Goal: Book appointment/travel/reservation

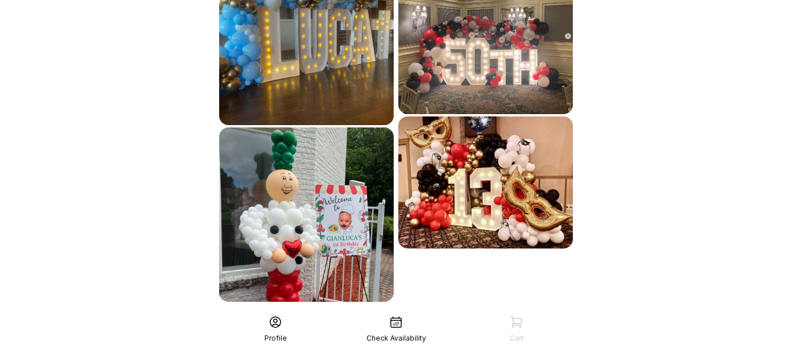
scroll to position [749, 0]
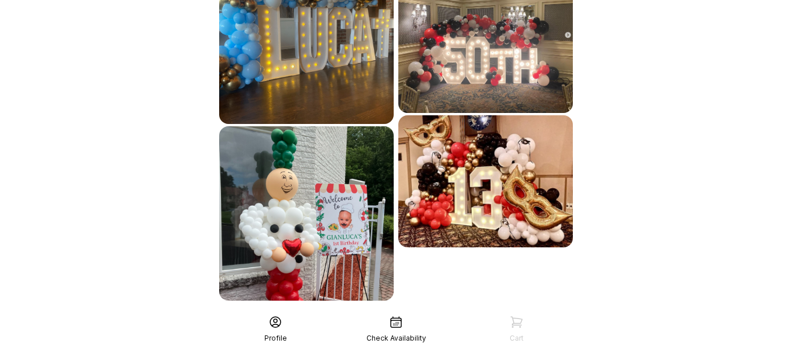
click at [336, 313] on div "See More" at bounding box center [396, 327] width 358 height 28
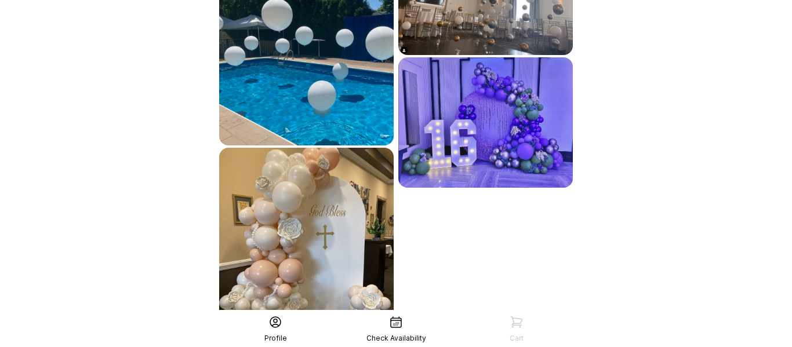
scroll to position [1083, 0]
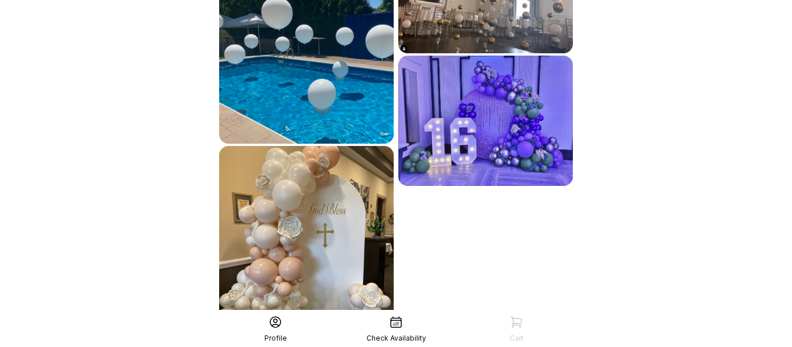
click at [403, 332] on div "See More" at bounding box center [396, 346] width 358 height 28
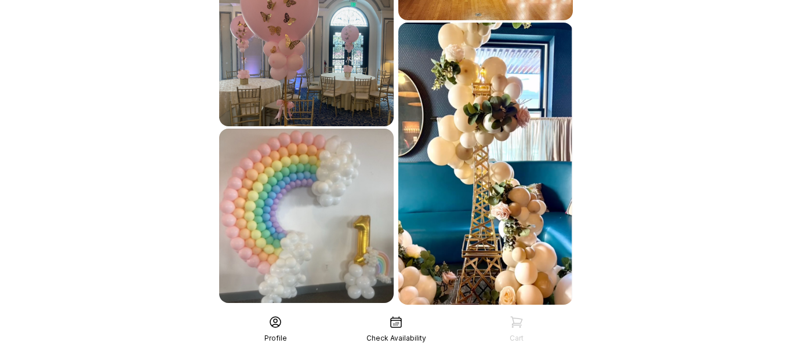
scroll to position [1458, 0]
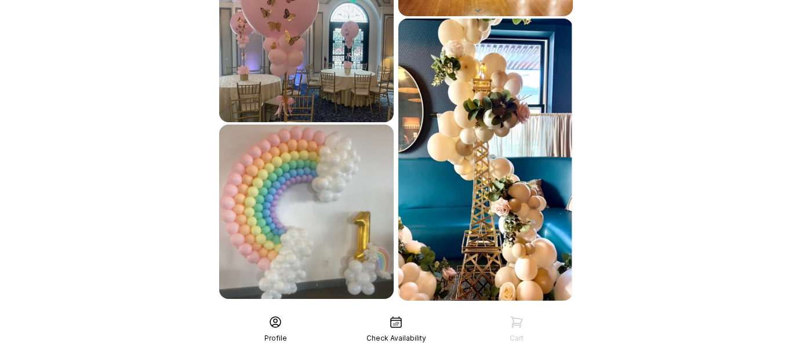
click at [389, 313] on div "See More" at bounding box center [396, 327] width 358 height 28
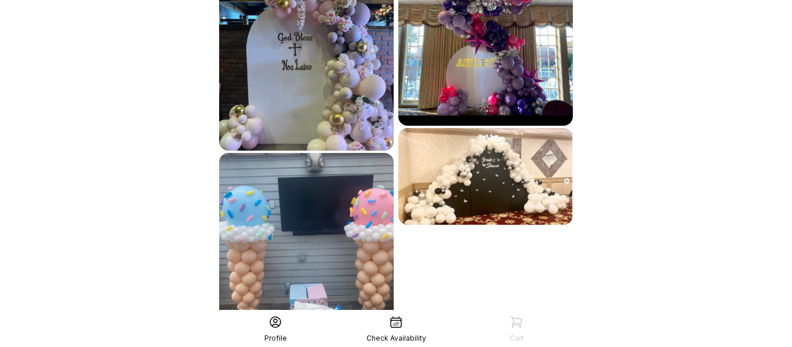
scroll to position [1810, 0]
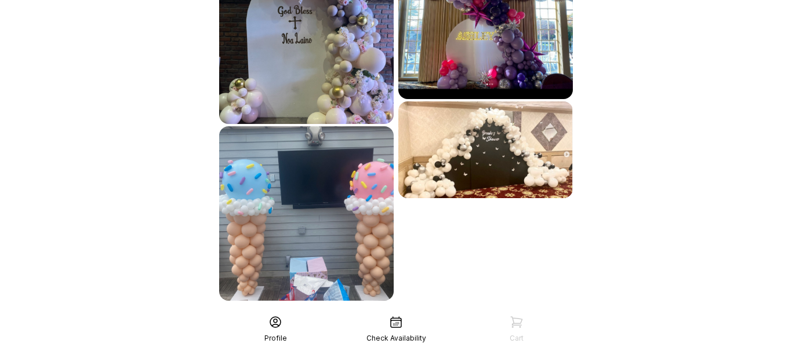
click at [375, 313] on div "See More" at bounding box center [396, 327] width 358 height 28
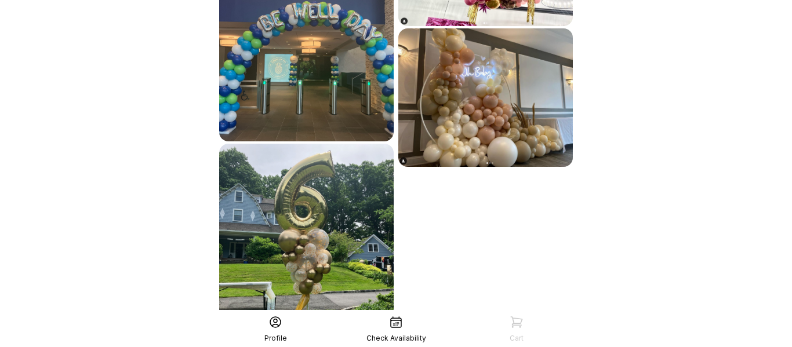
scroll to position [2164, 0]
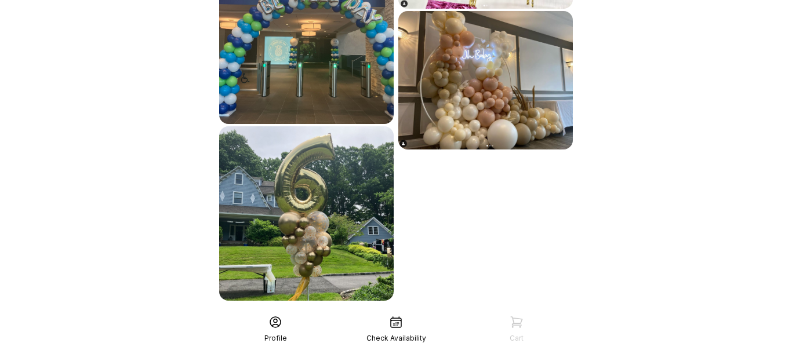
click at [375, 313] on div "See More" at bounding box center [396, 327] width 358 height 28
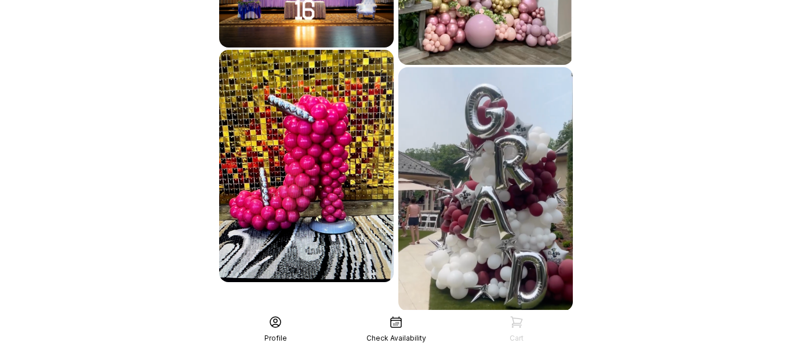
scroll to position [2547, 0]
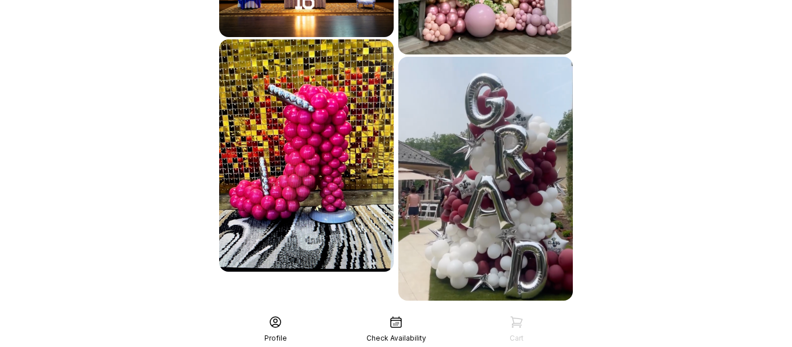
click at [378, 313] on div "See More" at bounding box center [396, 327] width 358 height 28
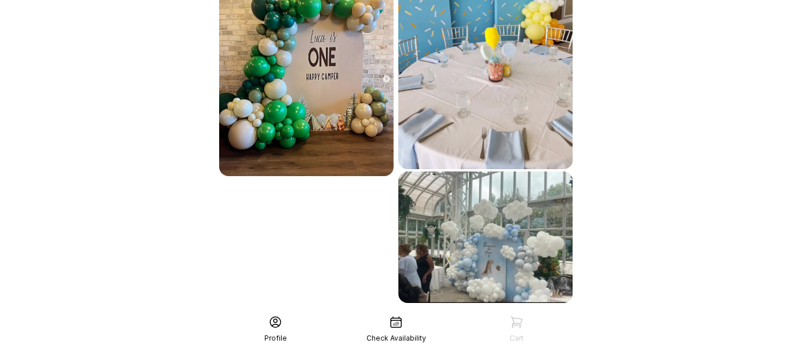
scroll to position [2972, 0]
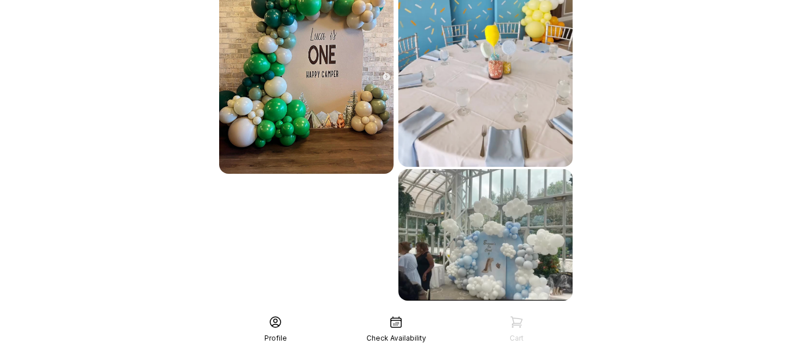
click at [378, 313] on div "See More" at bounding box center [396, 327] width 358 height 28
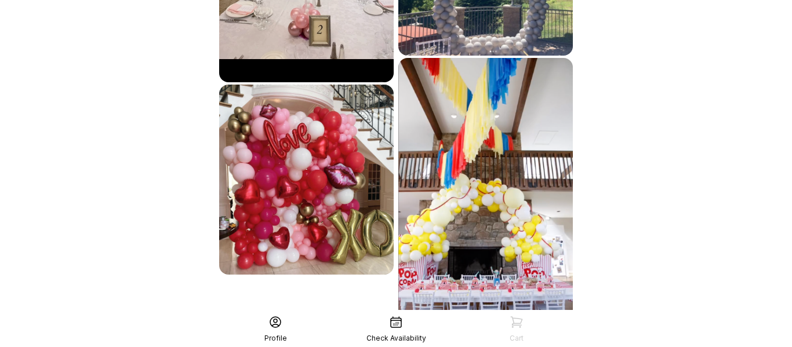
scroll to position [3406, 0]
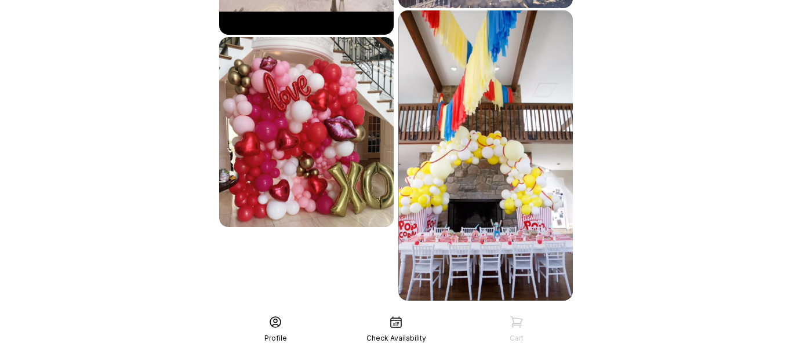
click at [377, 313] on div "See More" at bounding box center [396, 327] width 358 height 28
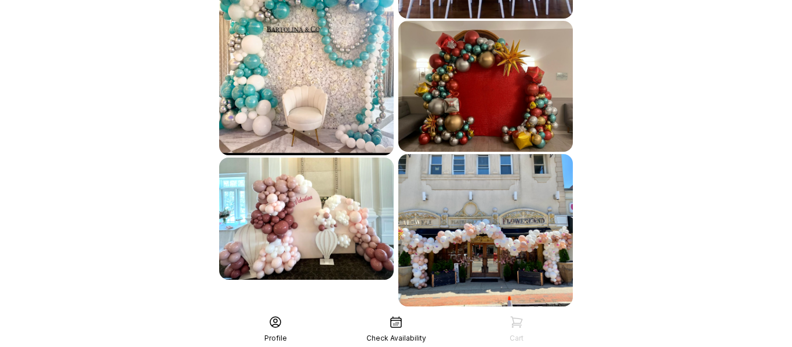
scroll to position [3694, 0]
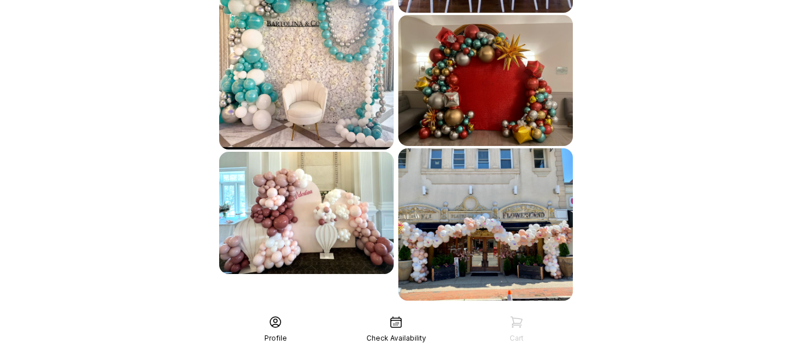
click at [377, 313] on div "See More" at bounding box center [396, 327] width 358 height 28
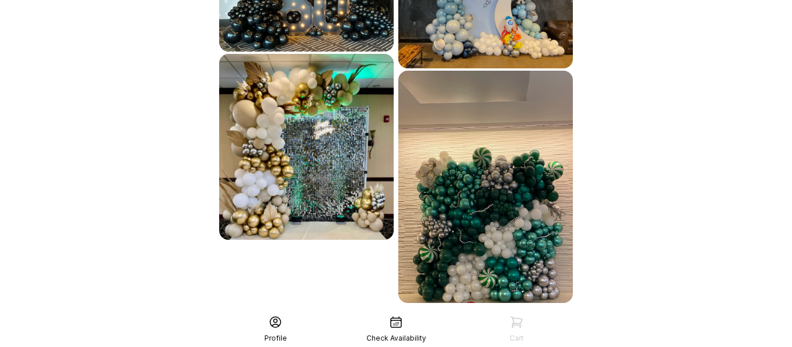
scroll to position [4062, 0]
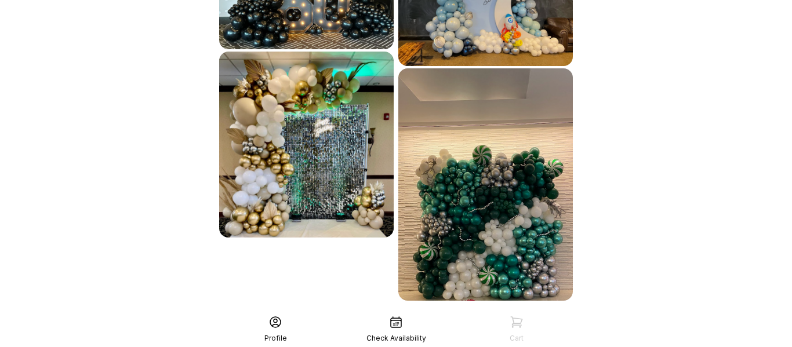
click at [377, 313] on div "See More" at bounding box center [396, 327] width 358 height 28
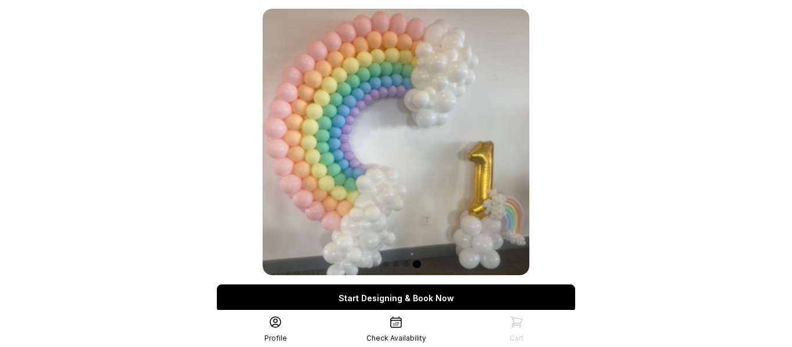
scroll to position [0, 0]
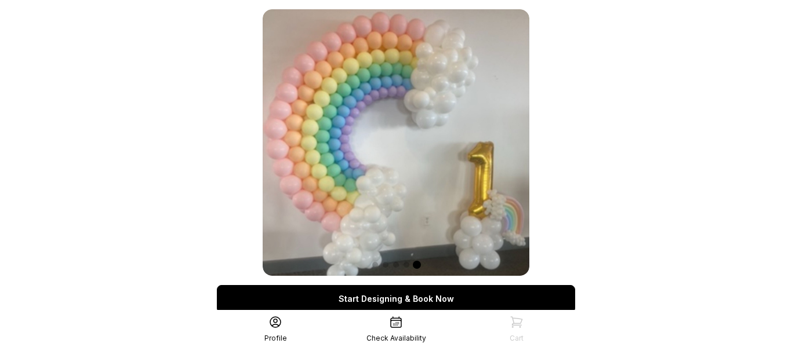
click at [310, 302] on link "Start Designing & Book Now" at bounding box center [396, 299] width 358 height 28
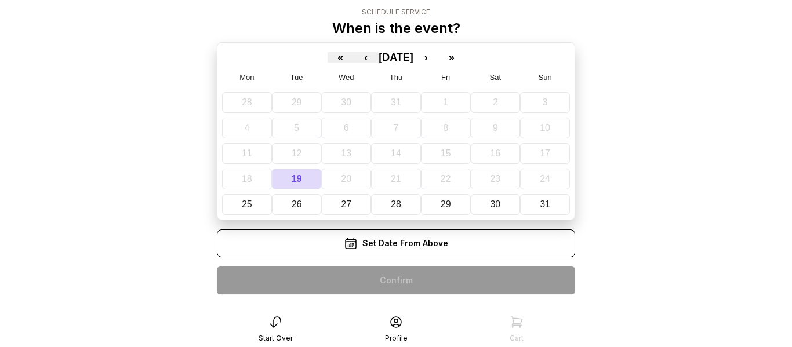
scroll to position [58, 0]
